Goal: Task Accomplishment & Management: Use online tool/utility

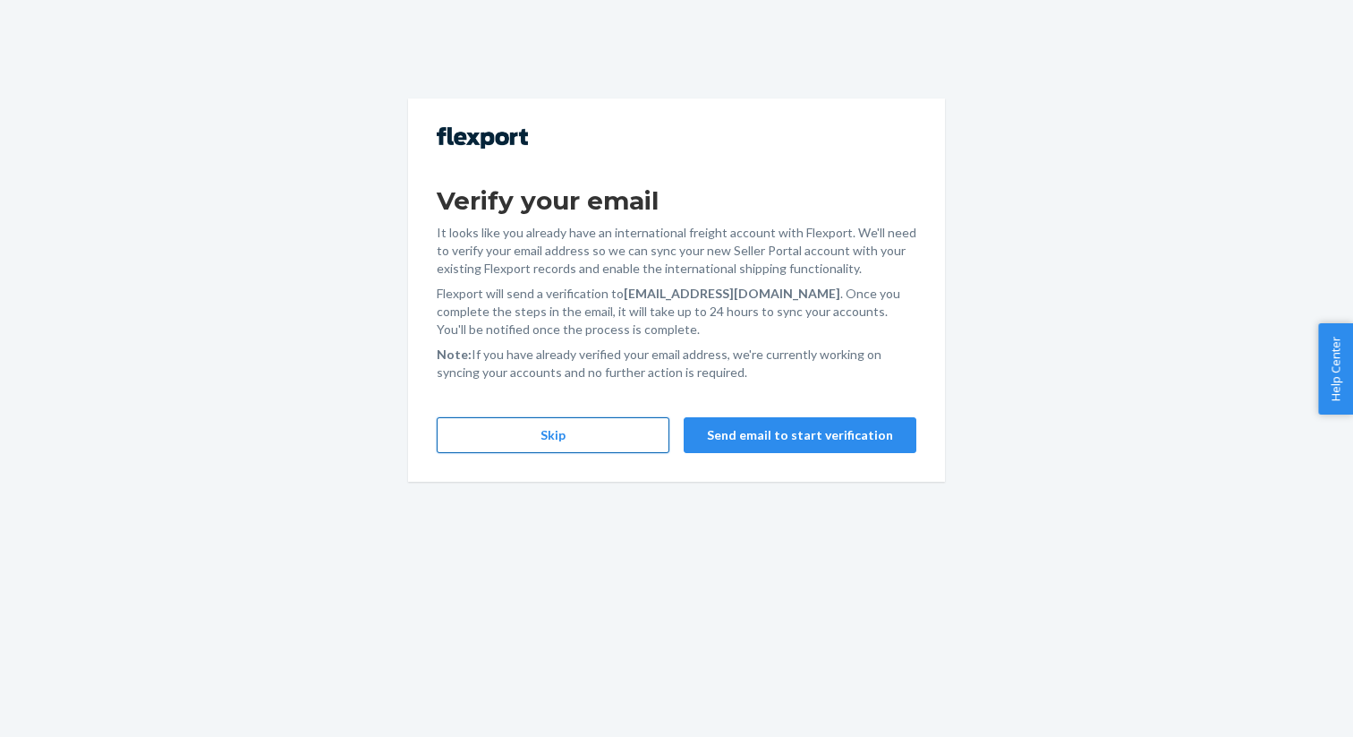
click at [587, 438] on button "Skip" at bounding box center [553, 435] width 233 height 36
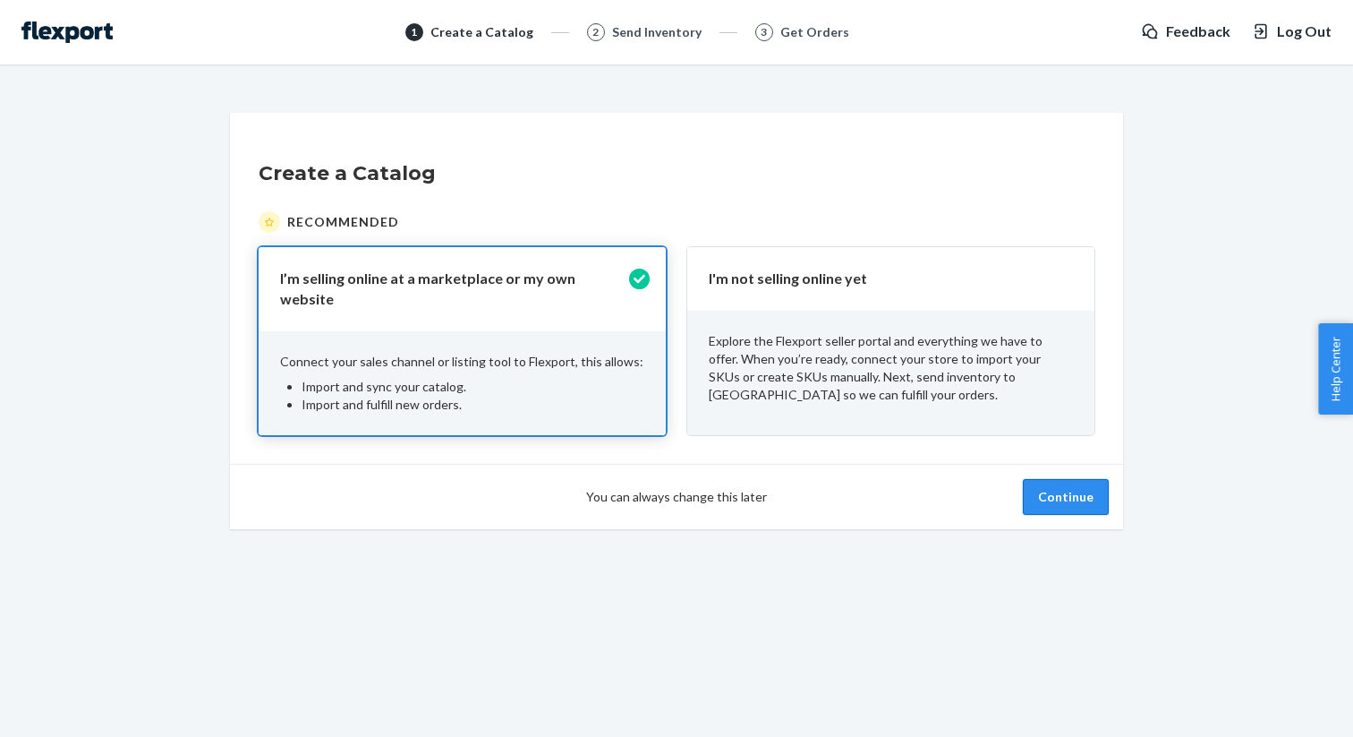
click at [1072, 486] on button "Continue" at bounding box center [1066, 497] width 86 height 36
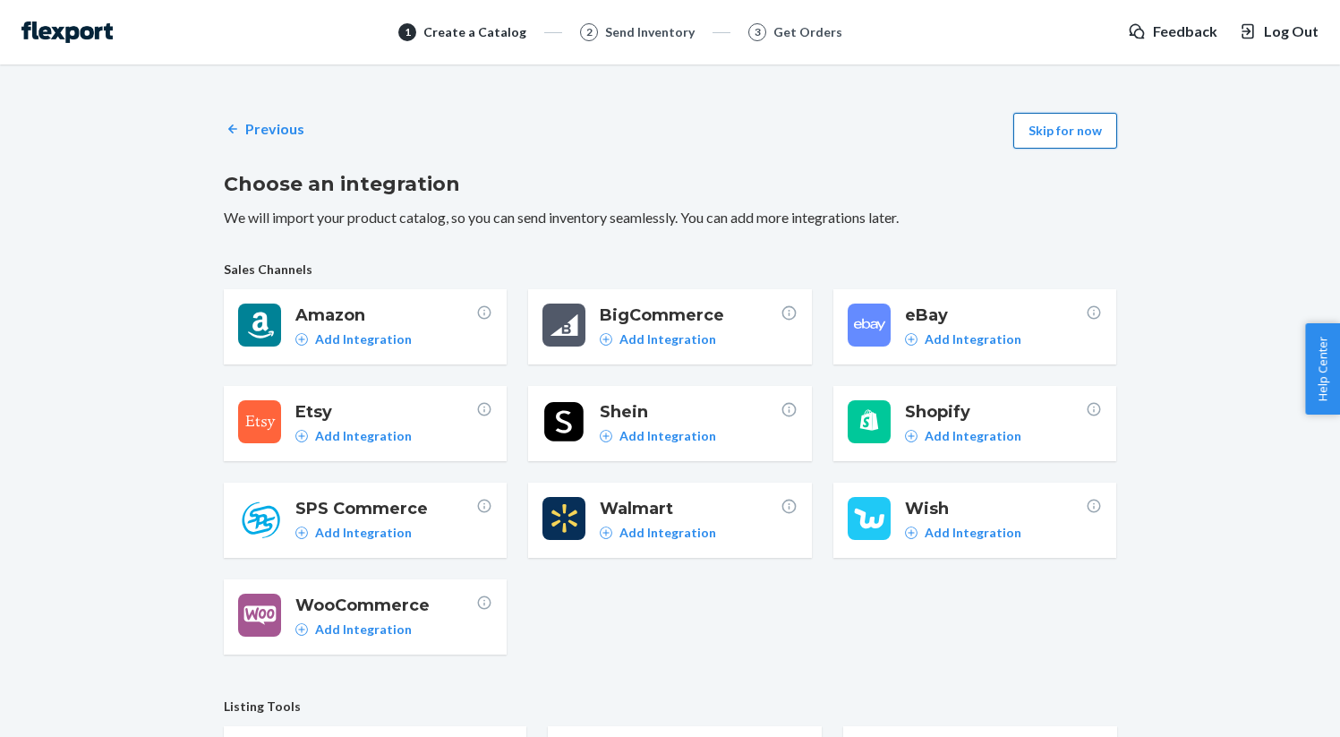
click at [1040, 127] on button "Skip for now" at bounding box center [1065, 131] width 104 height 36
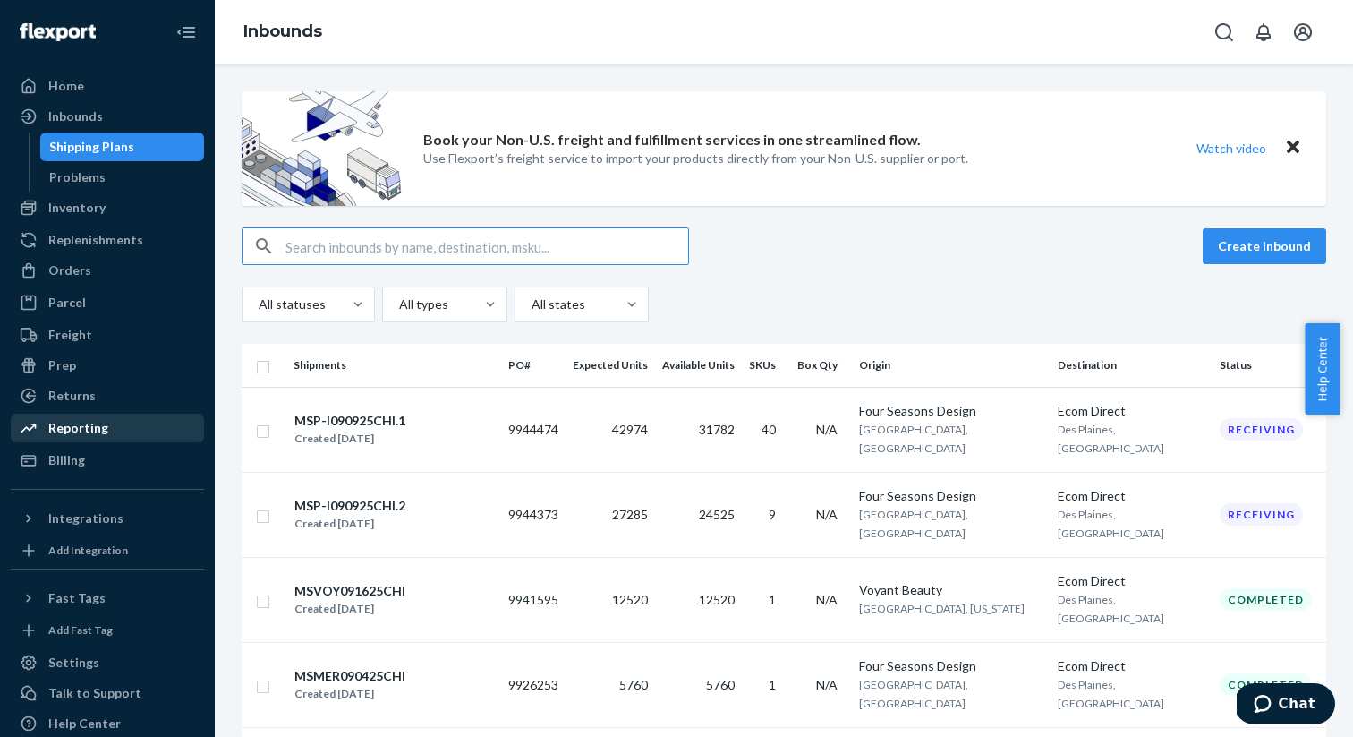
click at [87, 432] on div "Reporting" at bounding box center [78, 428] width 60 height 18
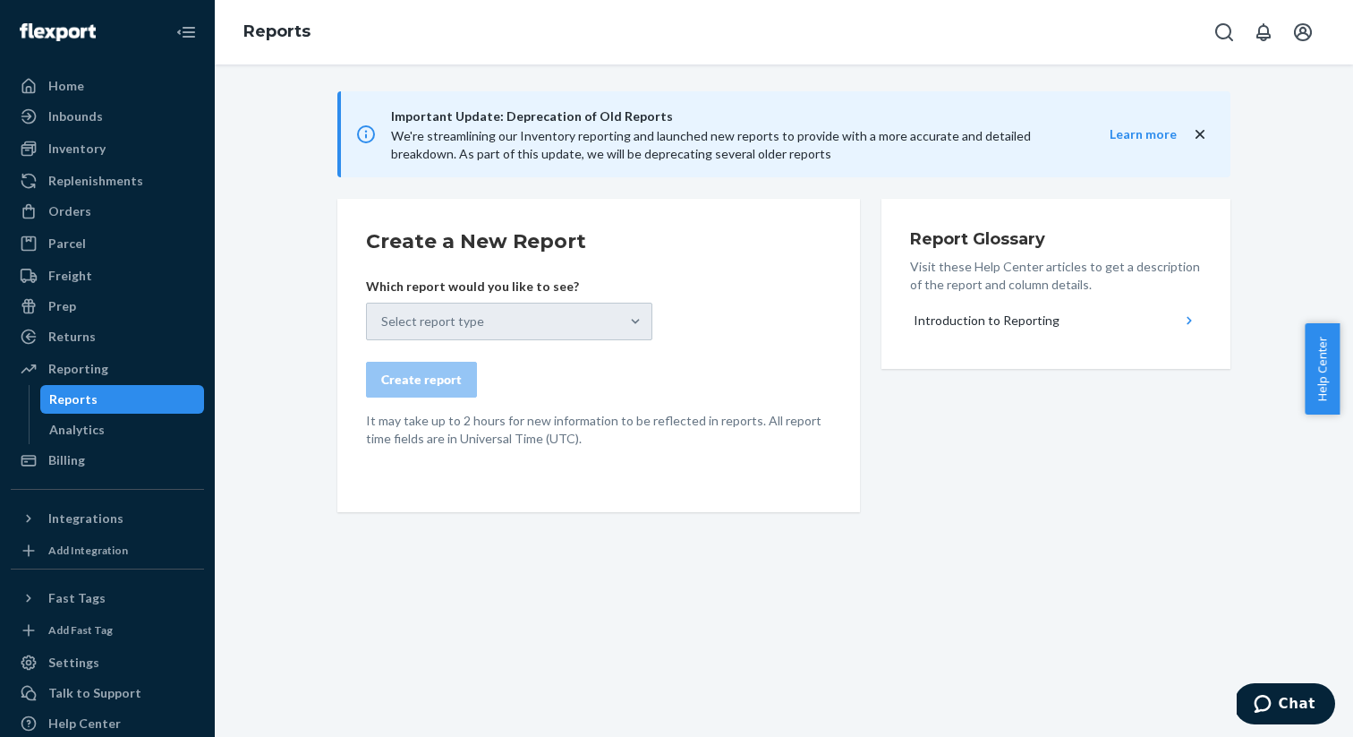
click at [592, 320] on div "Select report type" at bounding box center [509, 321] width 286 height 38
click at [687, 407] on form "Create a New Report Which report would you like to see? Select report type Crea…" at bounding box center [598, 337] width 465 height 220
click at [1191, 134] on icon "close" at bounding box center [1200, 134] width 18 height 18
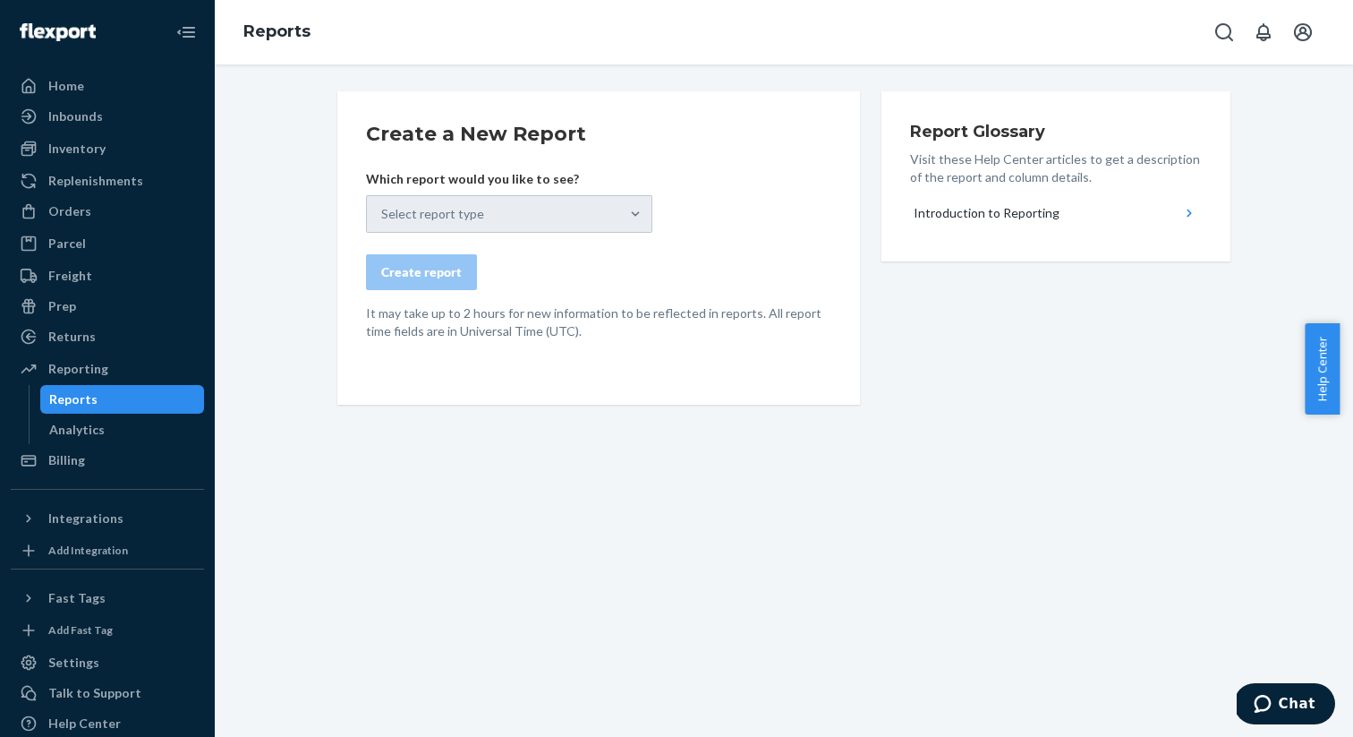
click at [615, 265] on div "Create report" at bounding box center [598, 272] width 465 height 36
click at [628, 213] on div "Select report type" at bounding box center [509, 214] width 286 height 38
click at [72, 369] on div "Reporting" at bounding box center [78, 369] width 60 height 18
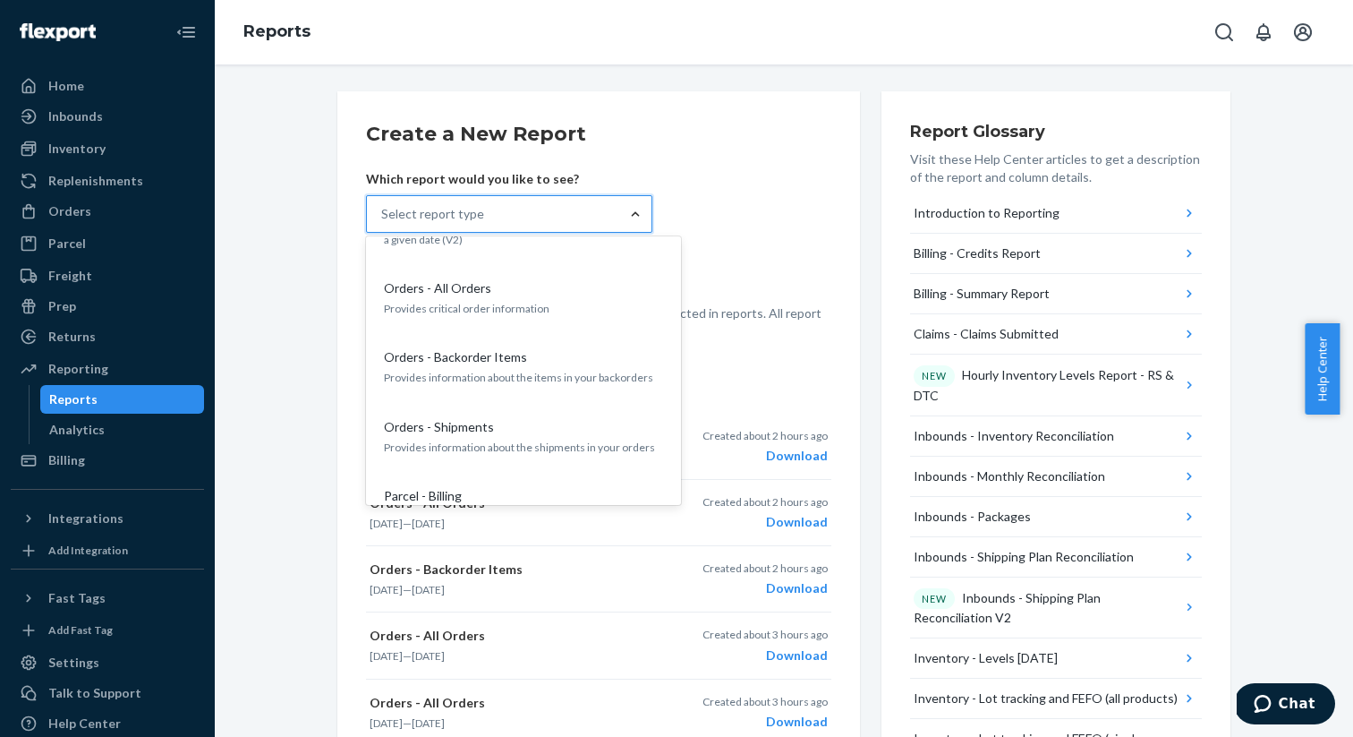
scroll to position [1570, 0]
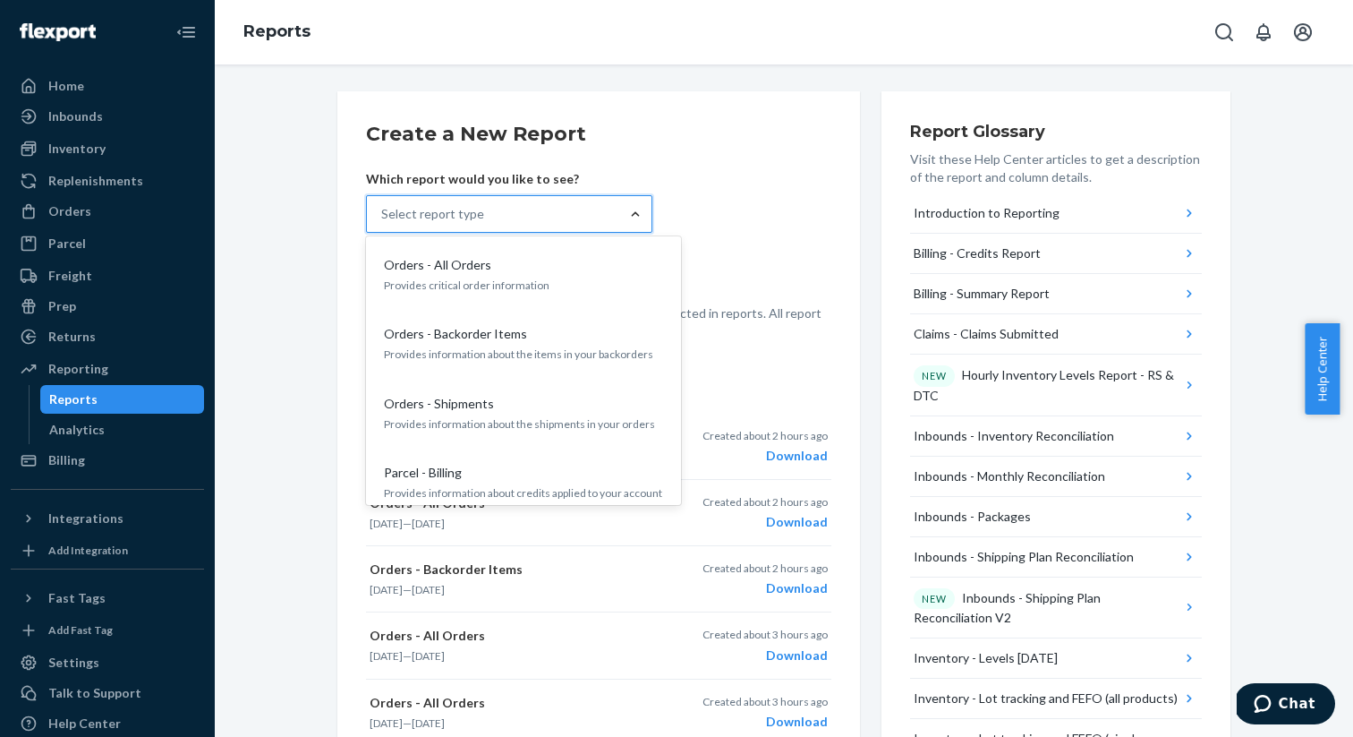
click at [534, 416] on p "Provides information about the shipments in your orders" at bounding box center [523, 423] width 279 height 15
click at [383, 223] on input "option Orders - Shipments focused, 21 of 33. 33 results available. Use Up and D…" at bounding box center [382, 214] width 2 height 18
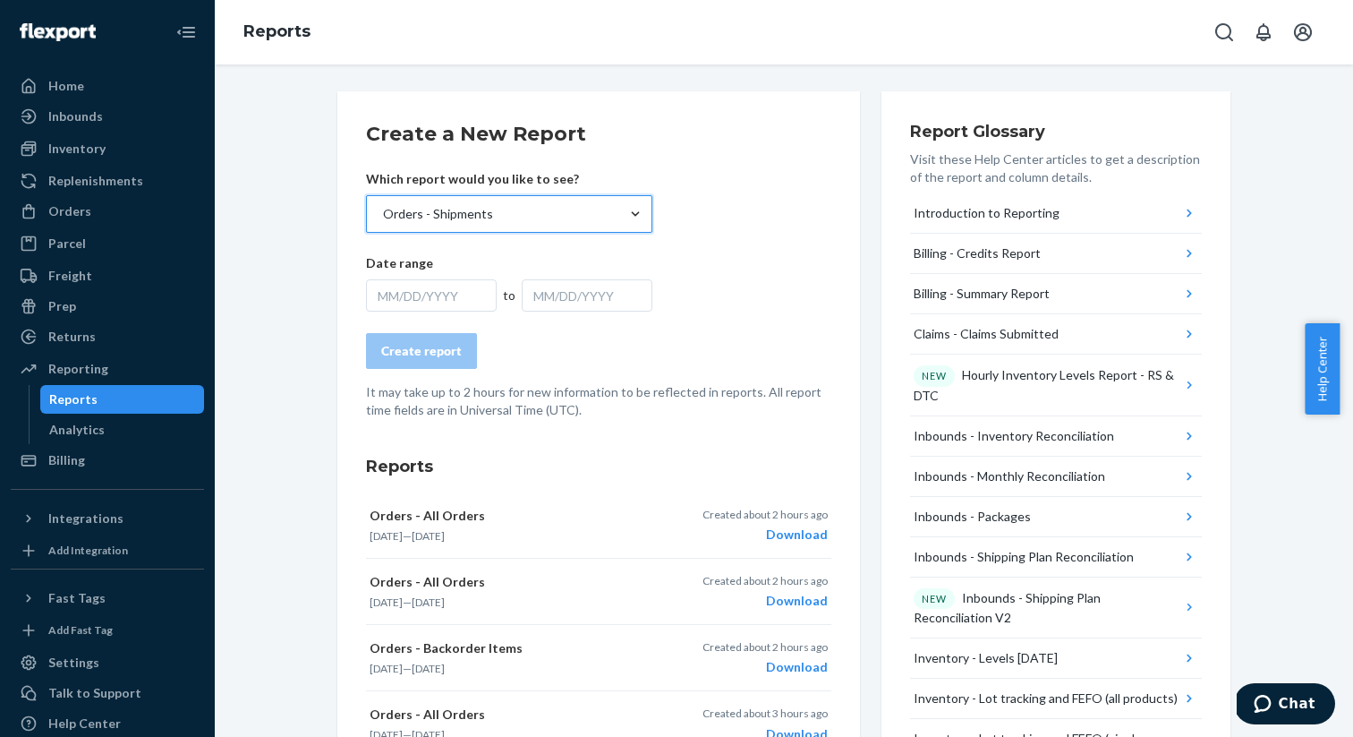
click at [412, 306] on div "MM/DD/YYYY" at bounding box center [431, 295] width 131 height 32
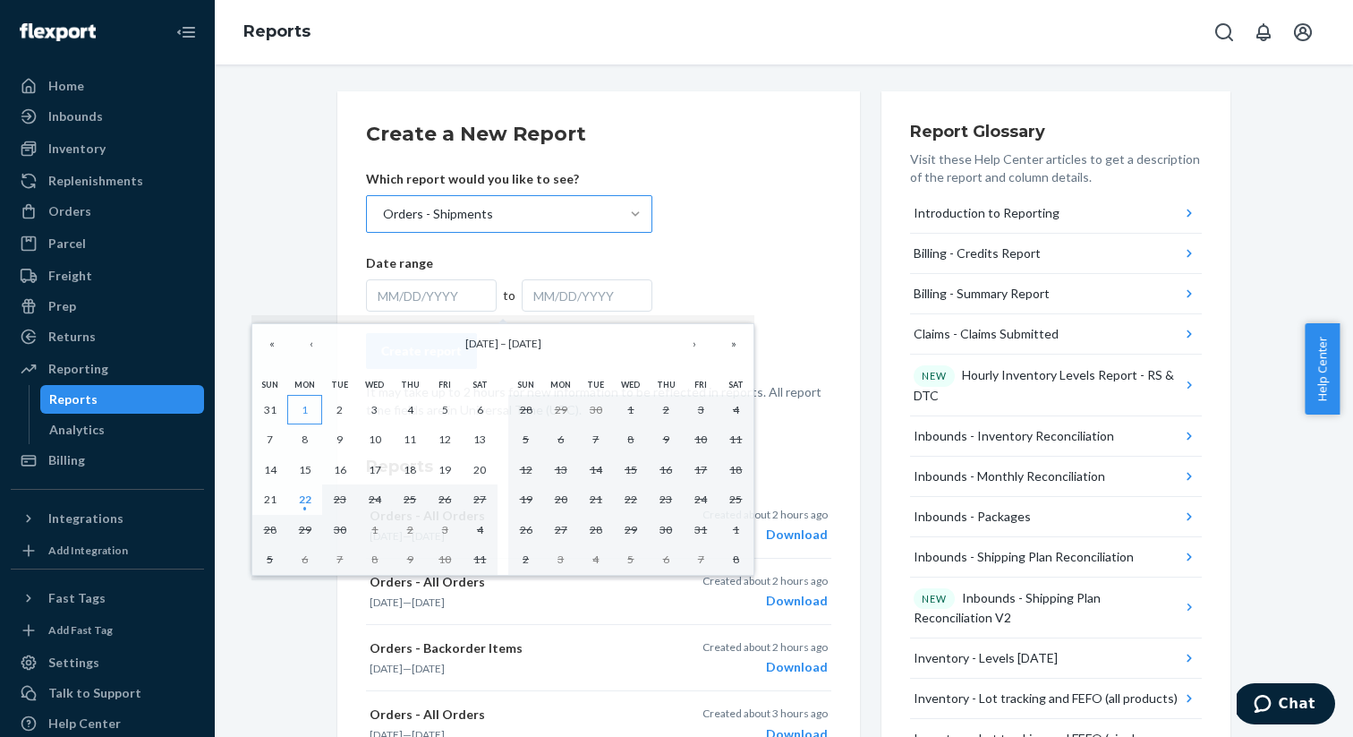
click at [316, 408] on button "1" at bounding box center [304, 410] width 35 height 30
click at [307, 411] on abbr "1" at bounding box center [305, 409] width 6 height 13
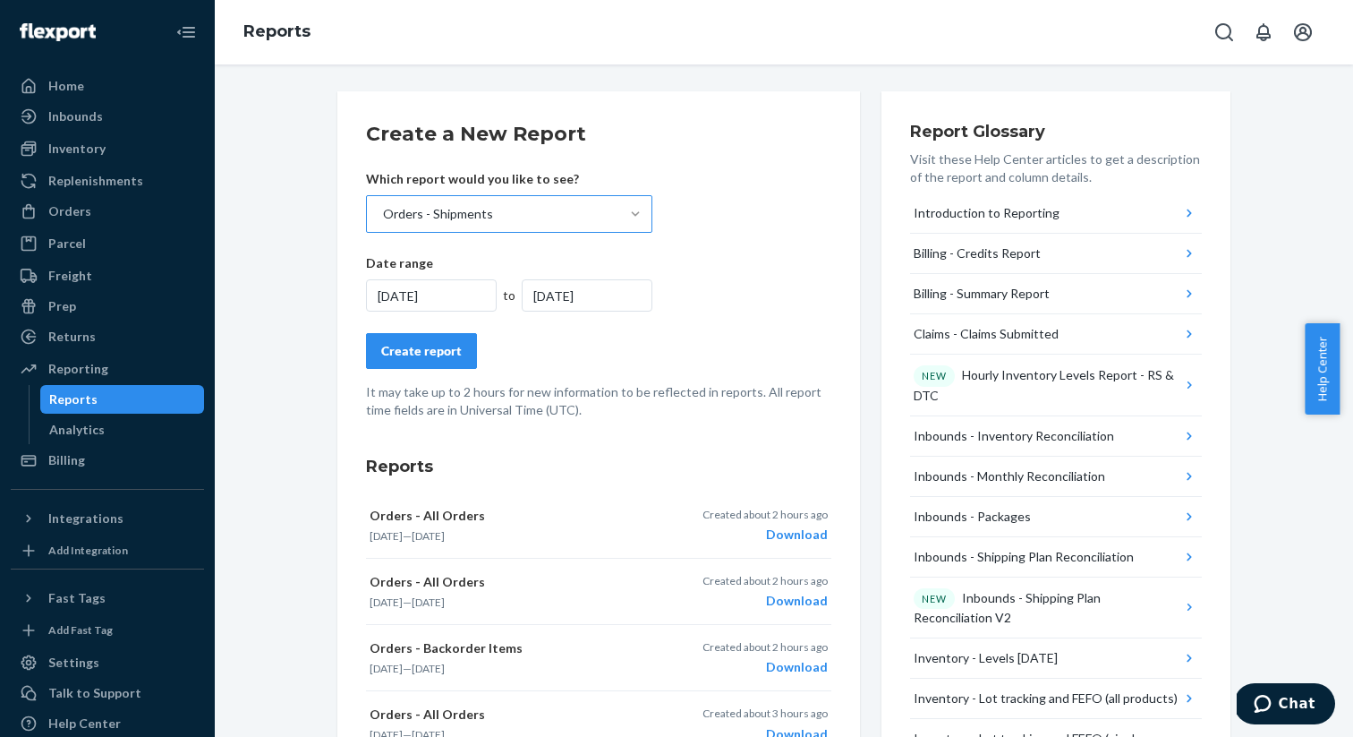
click at [592, 297] on div "[DATE]" at bounding box center [587, 295] width 131 height 32
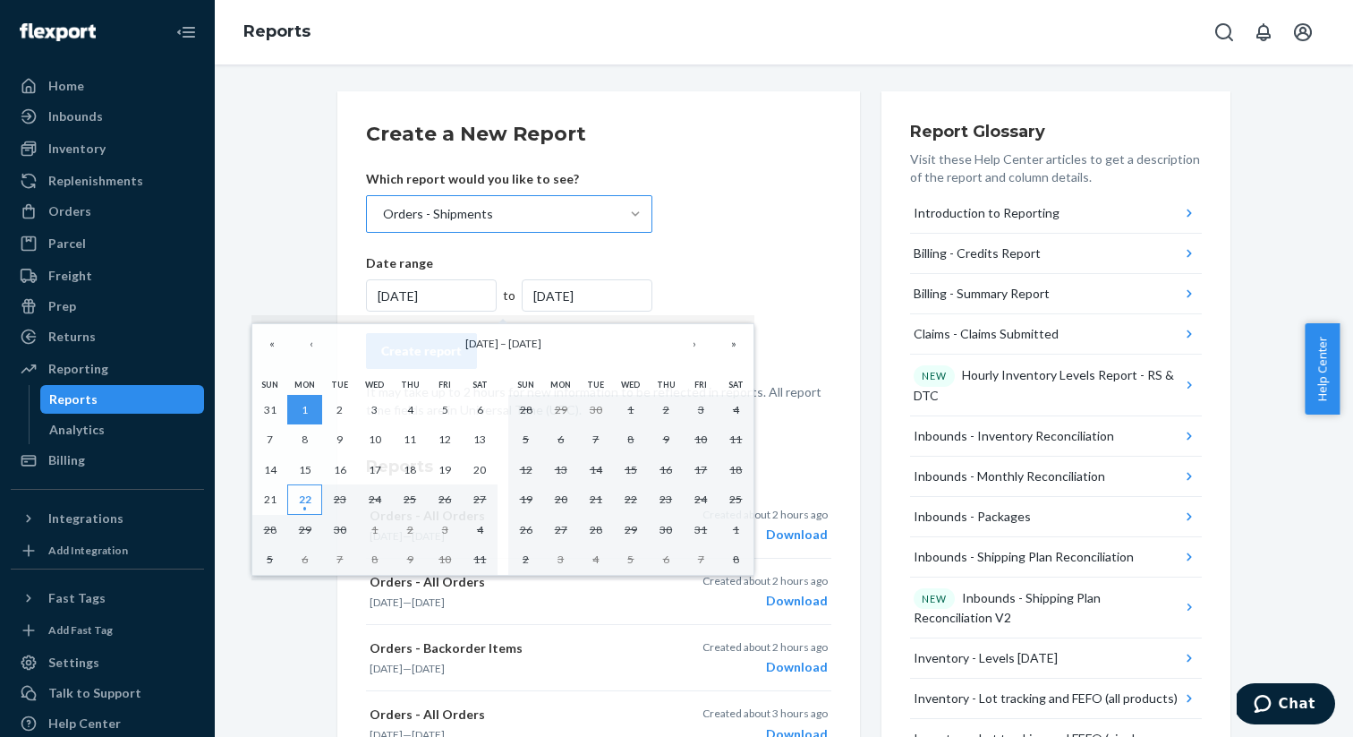
click at [303, 505] on abbr "22" at bounding box center [305, 498] width 13 height 13
click at [304, 502] on abbr "22" at bounding box center [305, 498] width 13 height 13
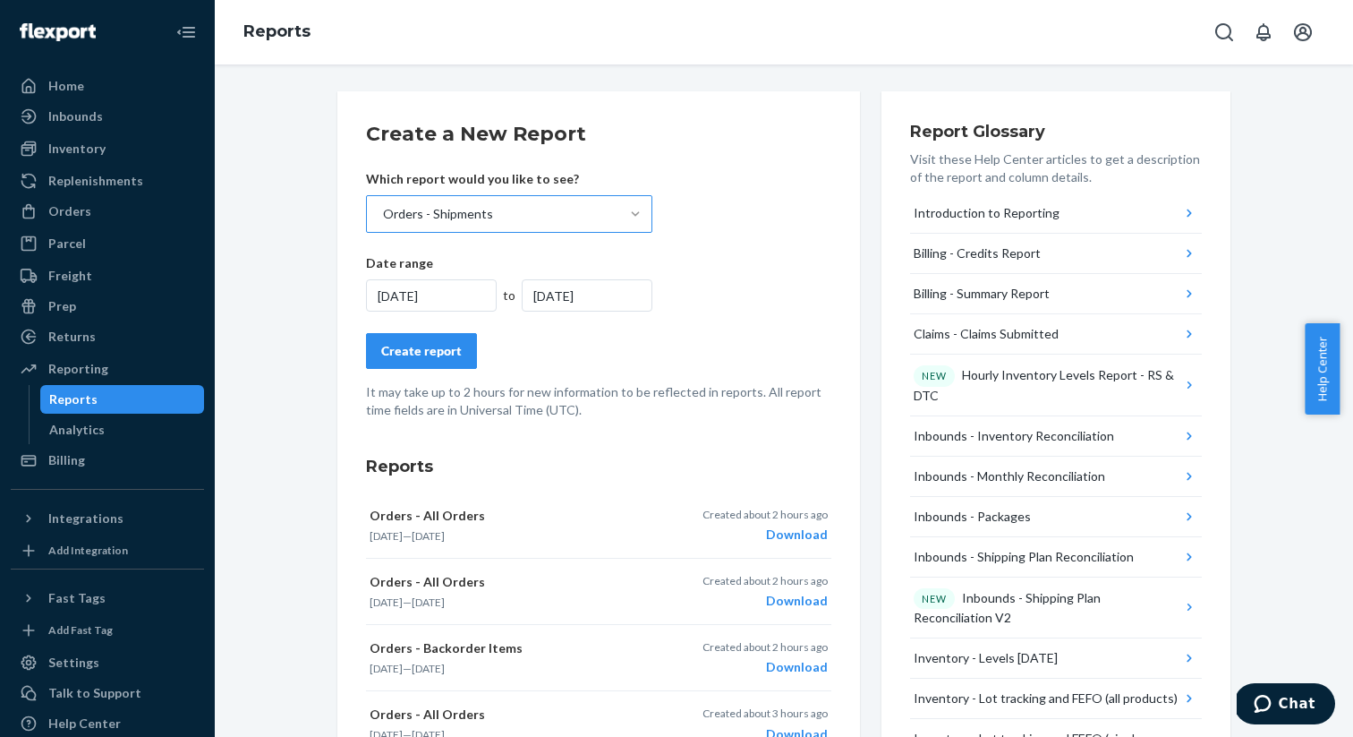
click at [395, 298] on div "[DATE]" at bounding box center [431, 295] width 131 height 32
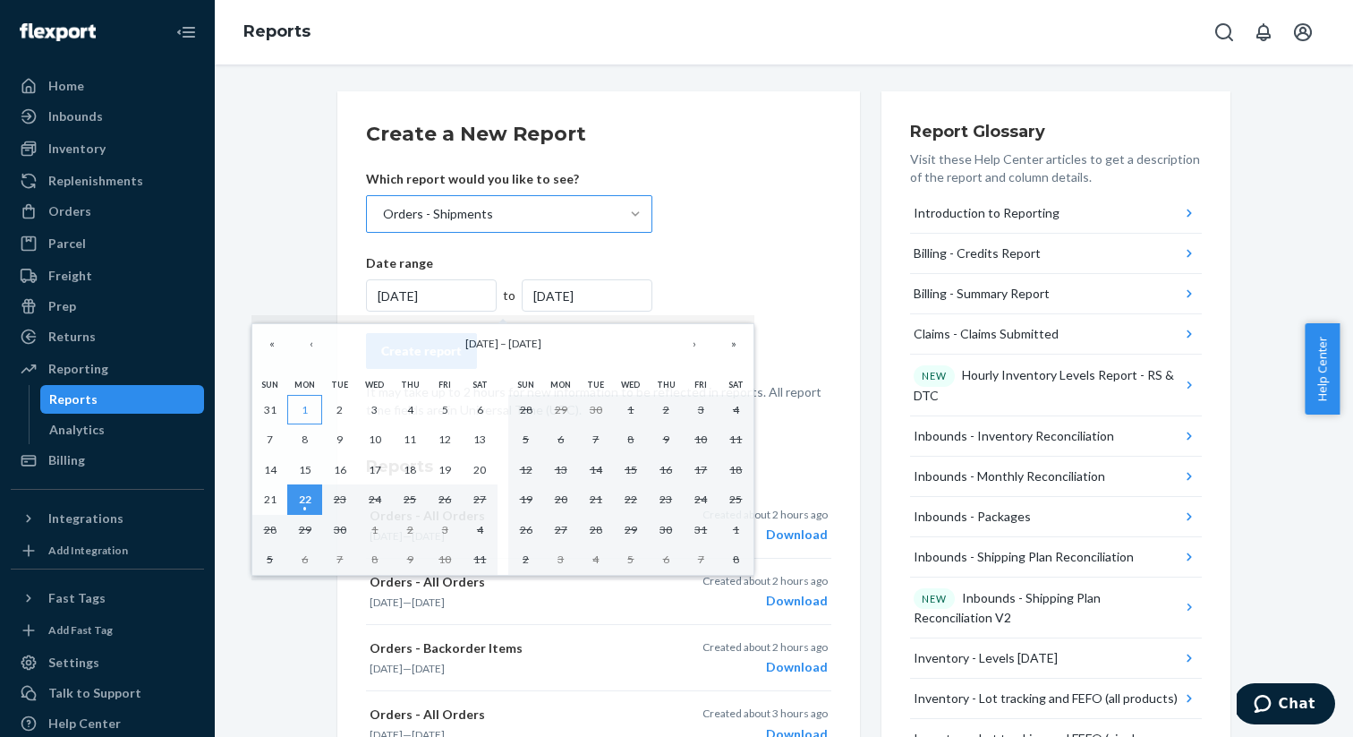
click at [302, 416] on button "1" at bounding box center [304, 410] width 35 height 30
click at [303, 415] on button "1" at bounding box center [304, 410] width 35 height 30
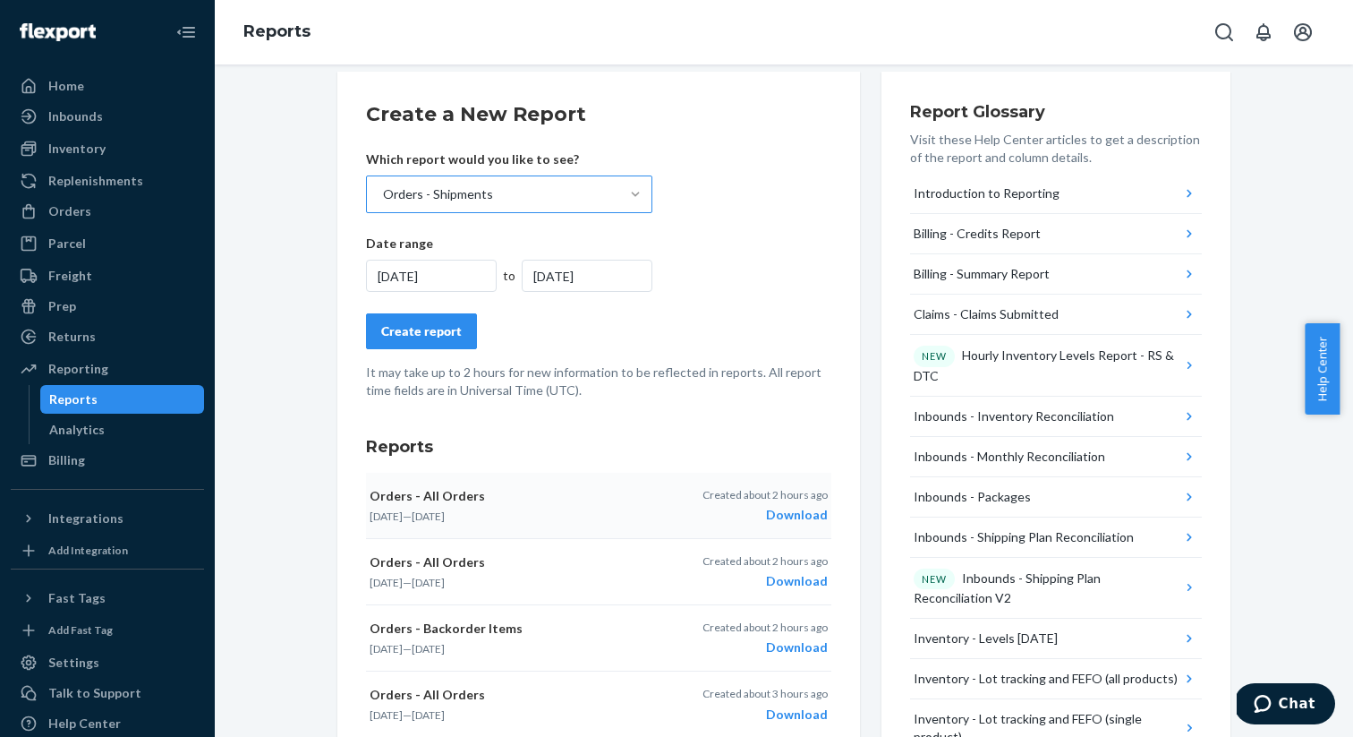
scroll to position [0, 0]
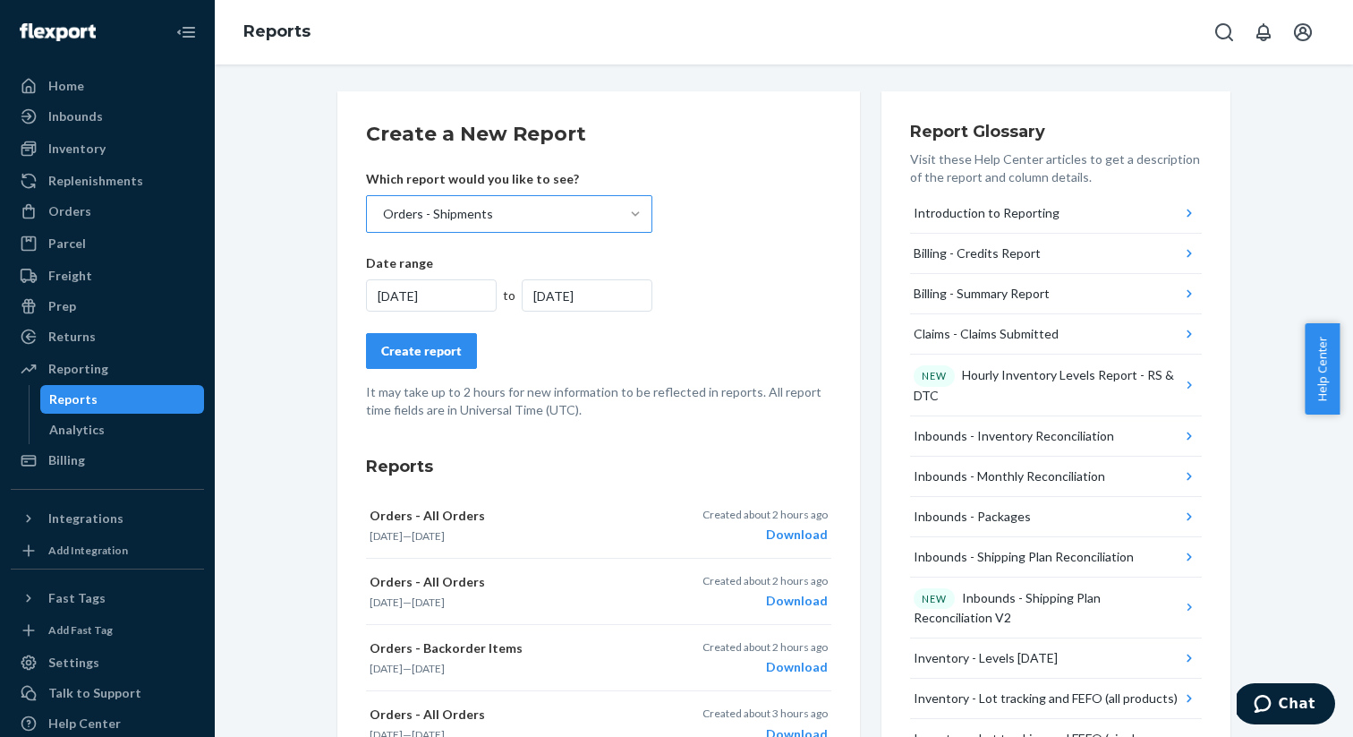
click at [408, 291] on div "[DATE]" at bounding box center [431, 295] width 131 height 32
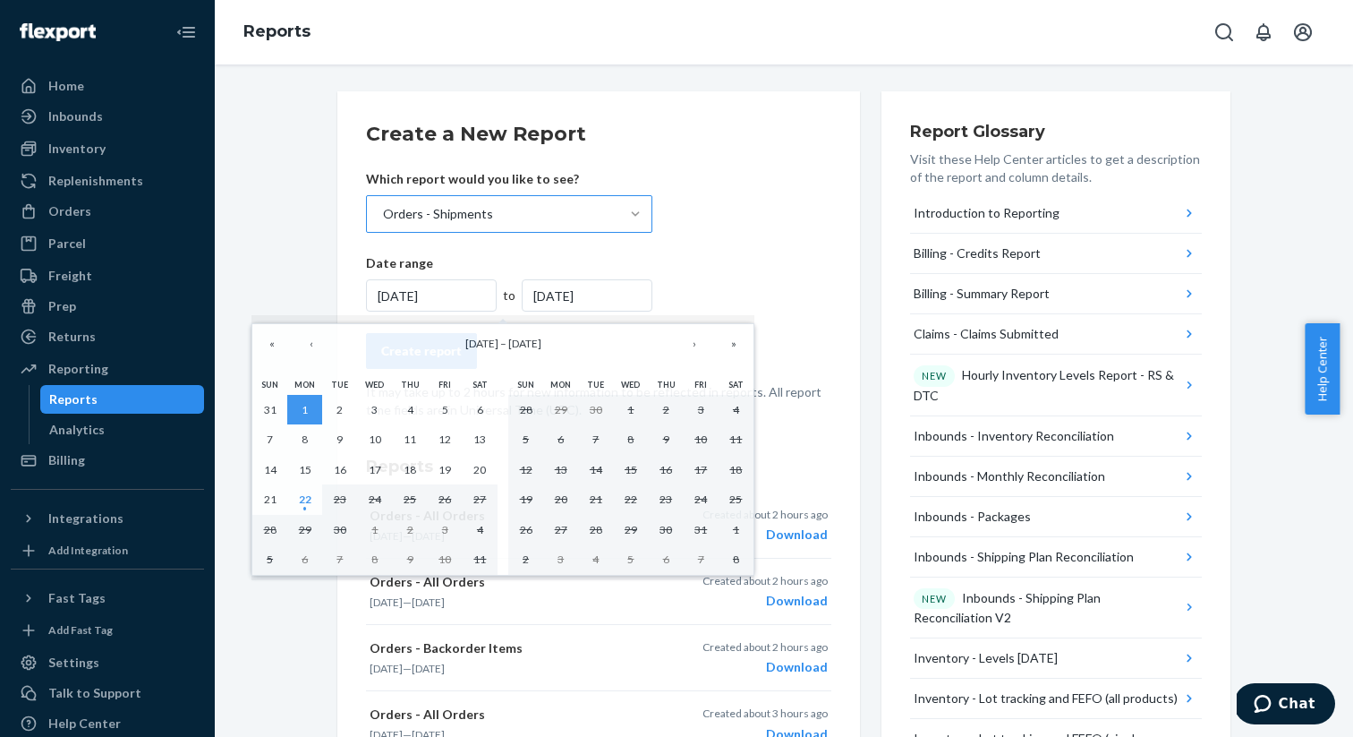
click at [387, 289] on div "[DATE]" at bounding box center [431, 295] width 131 height 32
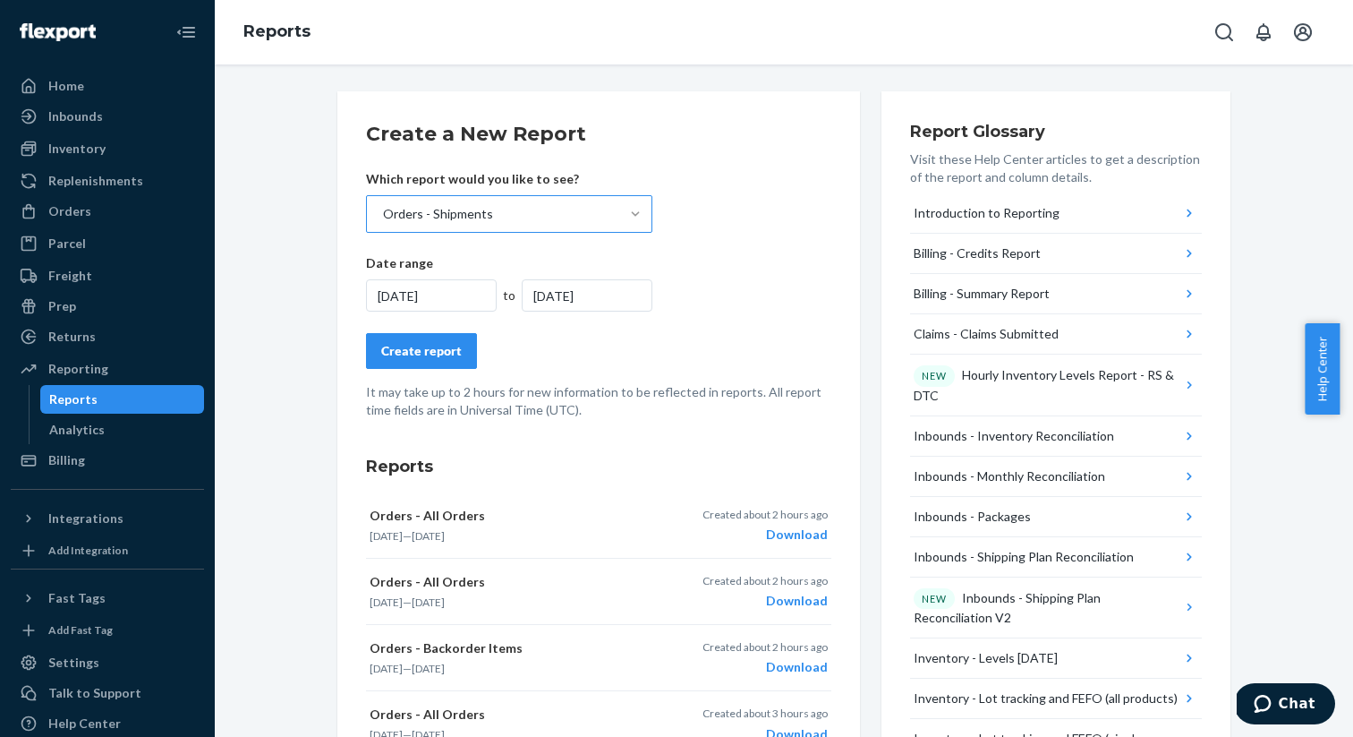
click at [393, 296] on div "[DATE]" at bounding box center [431, 295] width 131 height 32
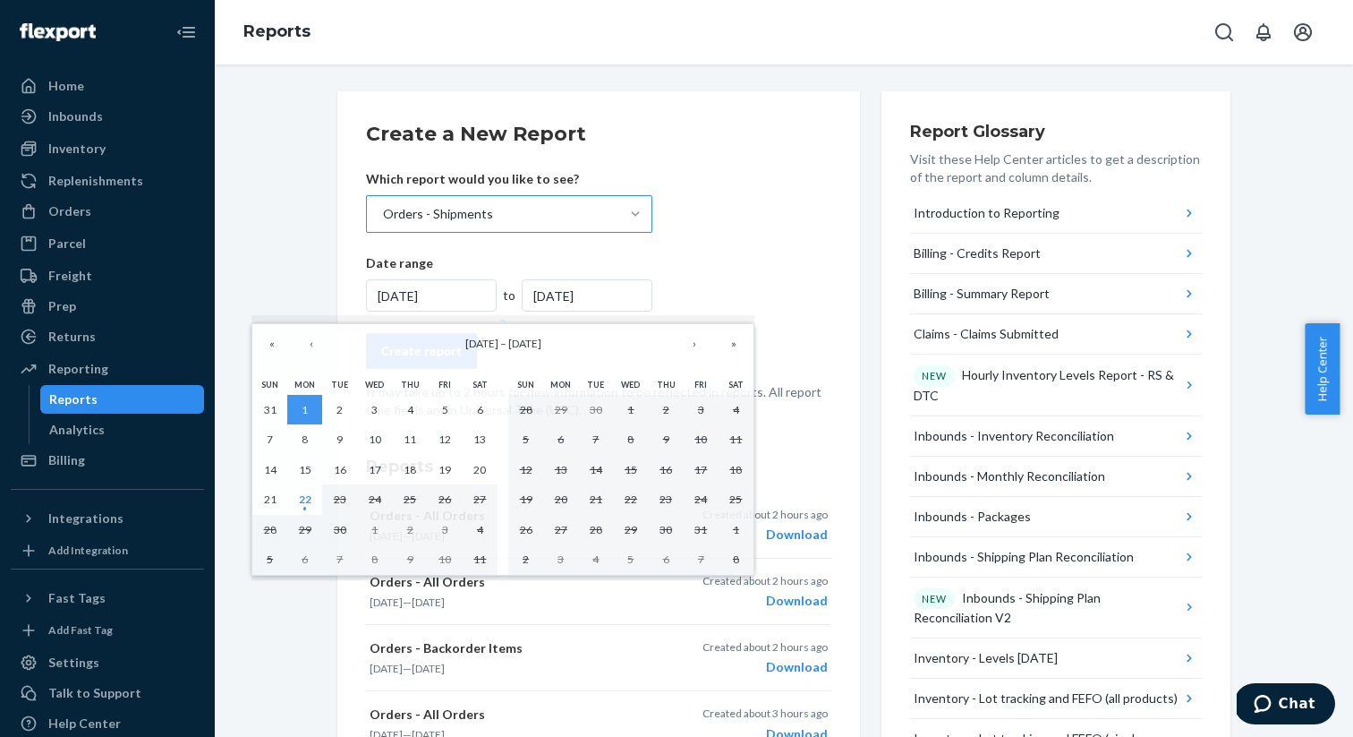
click at [583, 294] on div "[DATE]" at bounding box center [587, 295] width 131 height 32
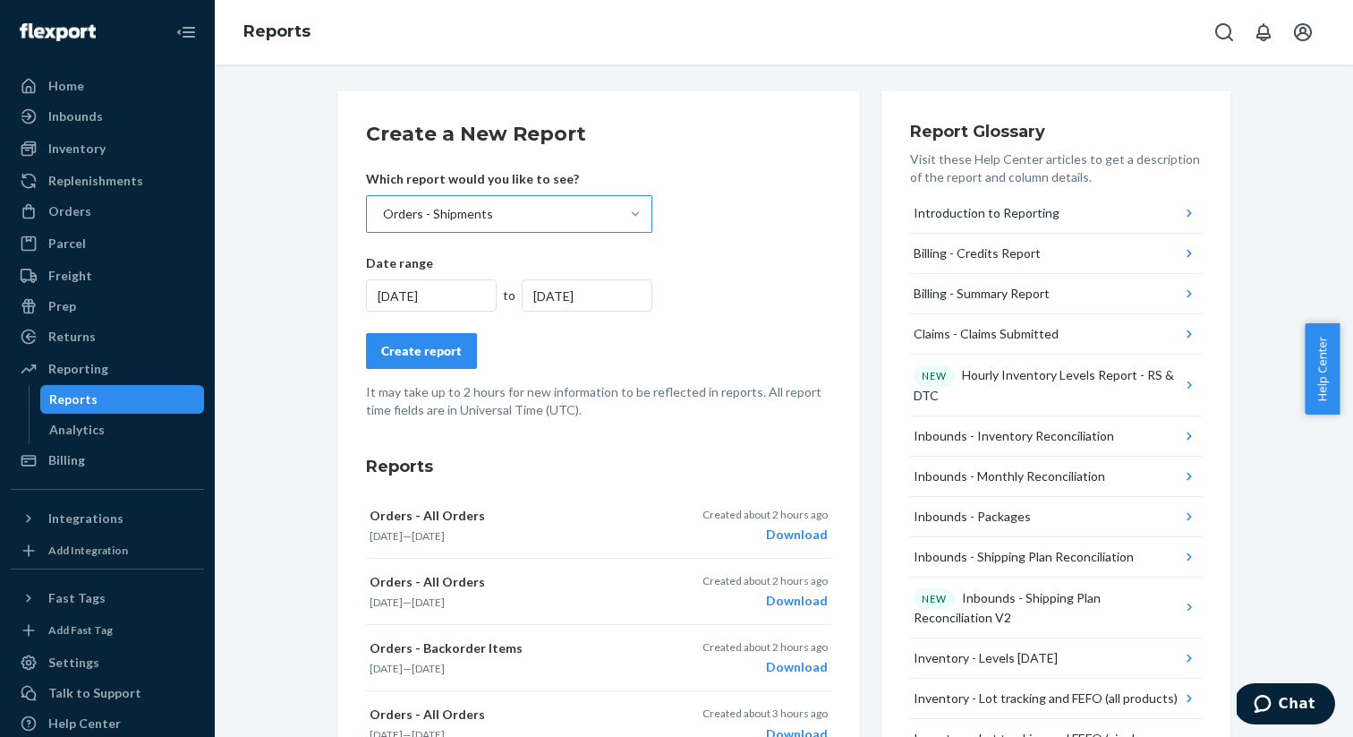
click at [571, 297] on div "[DATE]" at bounding box center [587, 295] width 131 height 32
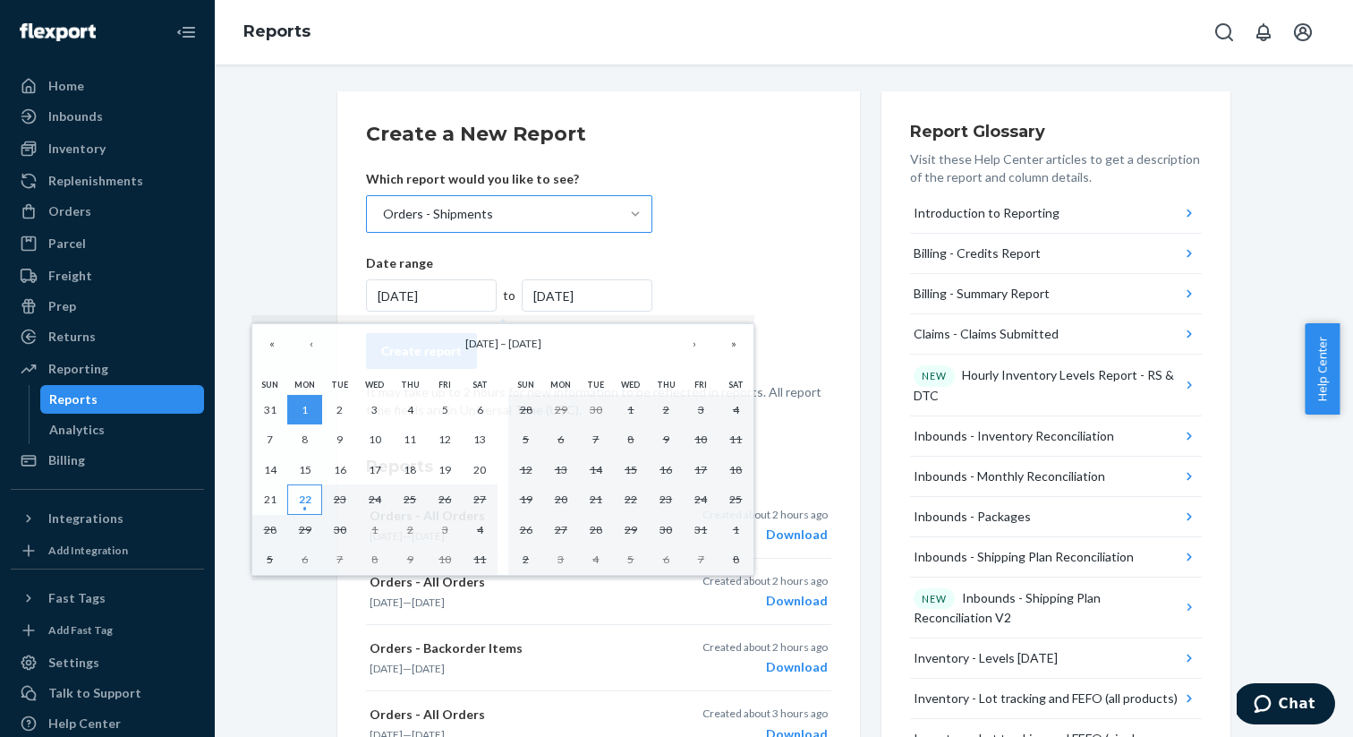
click at [313, 496] on button "22" at bounding box center [304, 499] width 35 height 30
click at [311, 498] on abbr "22" at bounding box center [305, 498] width 13 height 13
